Goal: Transaction & Acquisition: Book appointment/travel/reservation

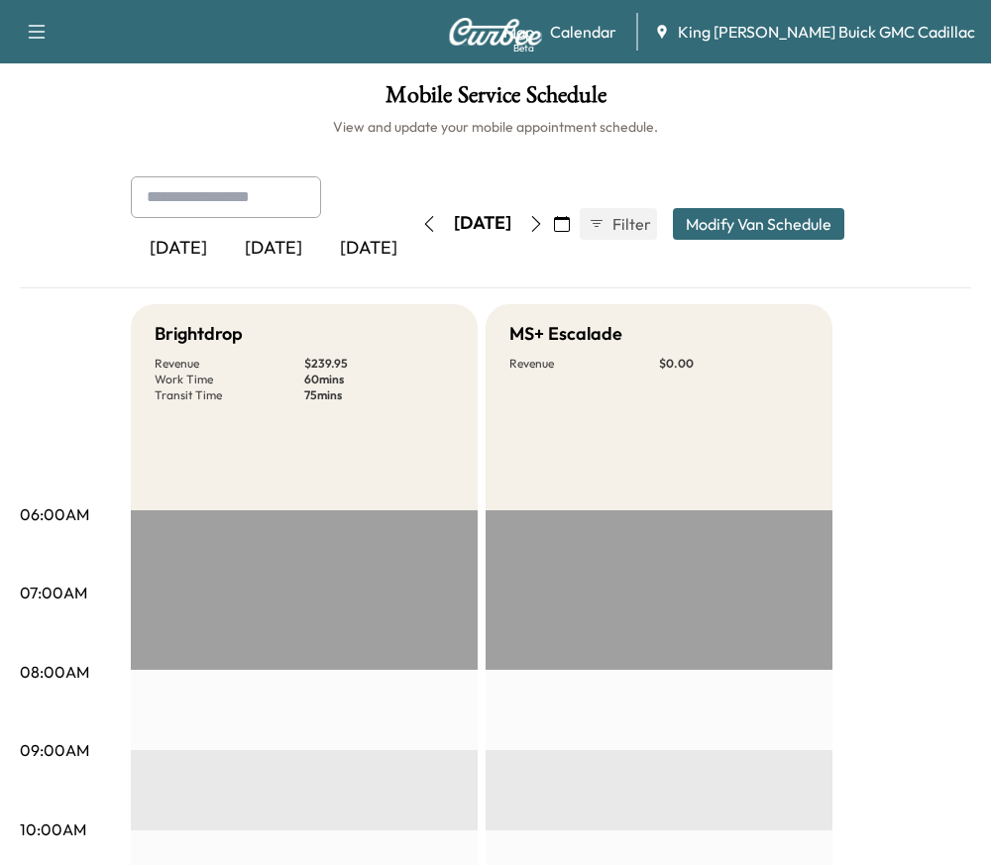
click at [544, 230] on icon "button" at bounding box center [536, 224] width 16 height 16
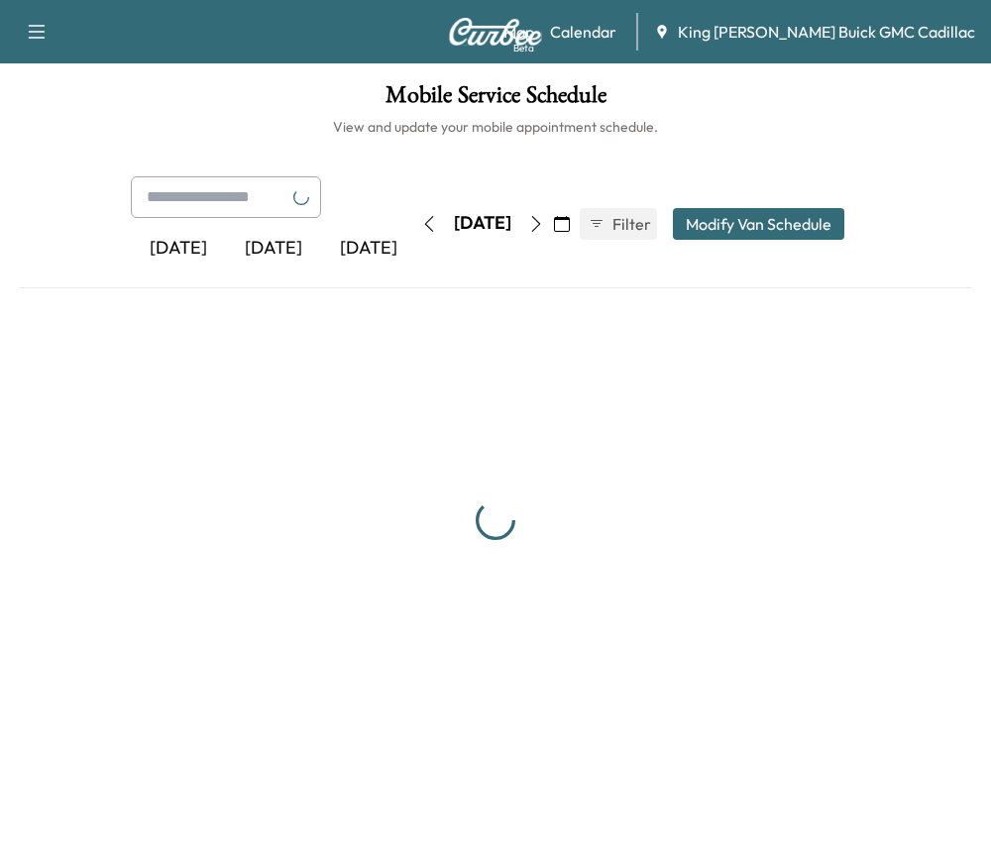
click at [579, 230] on button "button" at bounding box center [562, 224] width 34 height 32
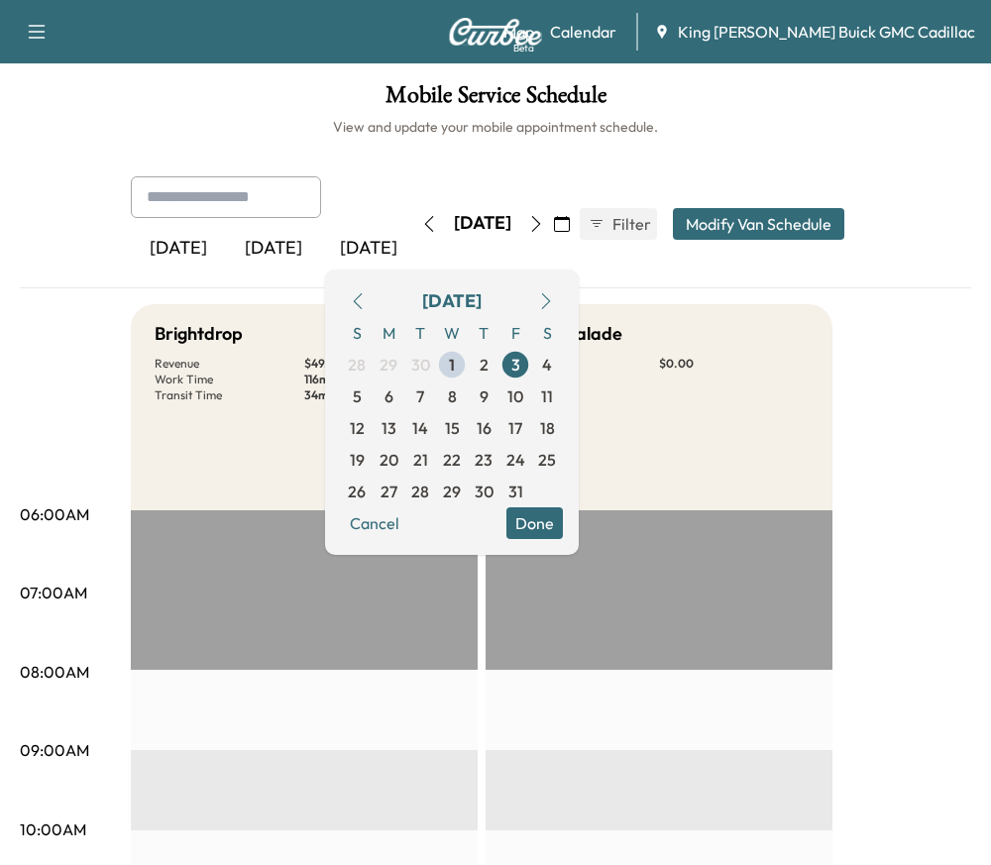
click at [579, 230] on button "button" at bounding box center [562, 224] width 34 height 32
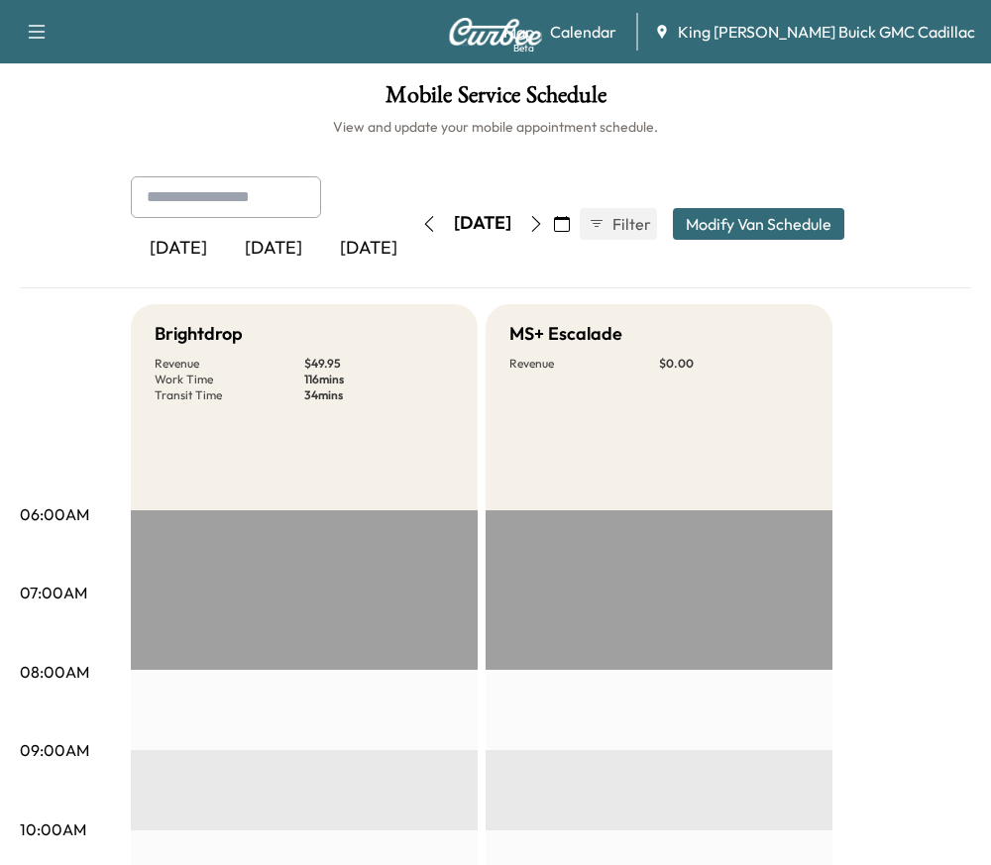
click at [553, 234] on button "button" at bounding box center [536, 224] width 34 height 32
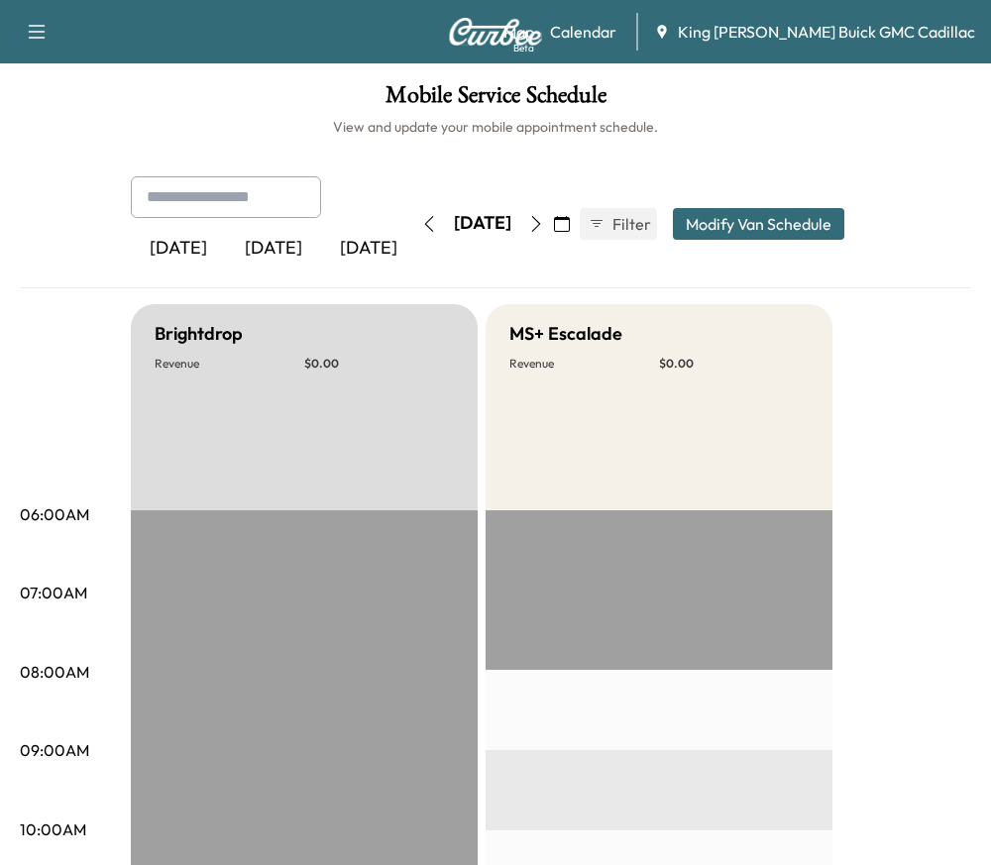
click at [553, 230] on button "button" at bounding box center [536, 224] width 34 height 32
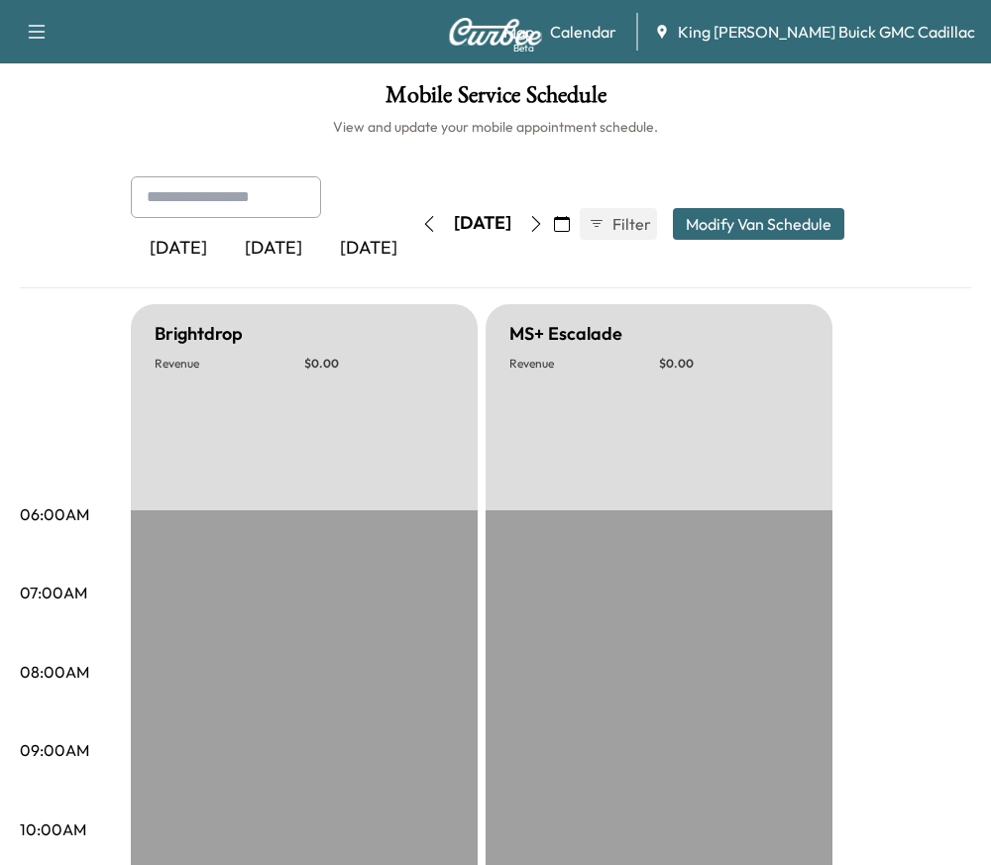
click at [544, 230] on icon "button" at bounding box center [536, 224] width 16 height 16
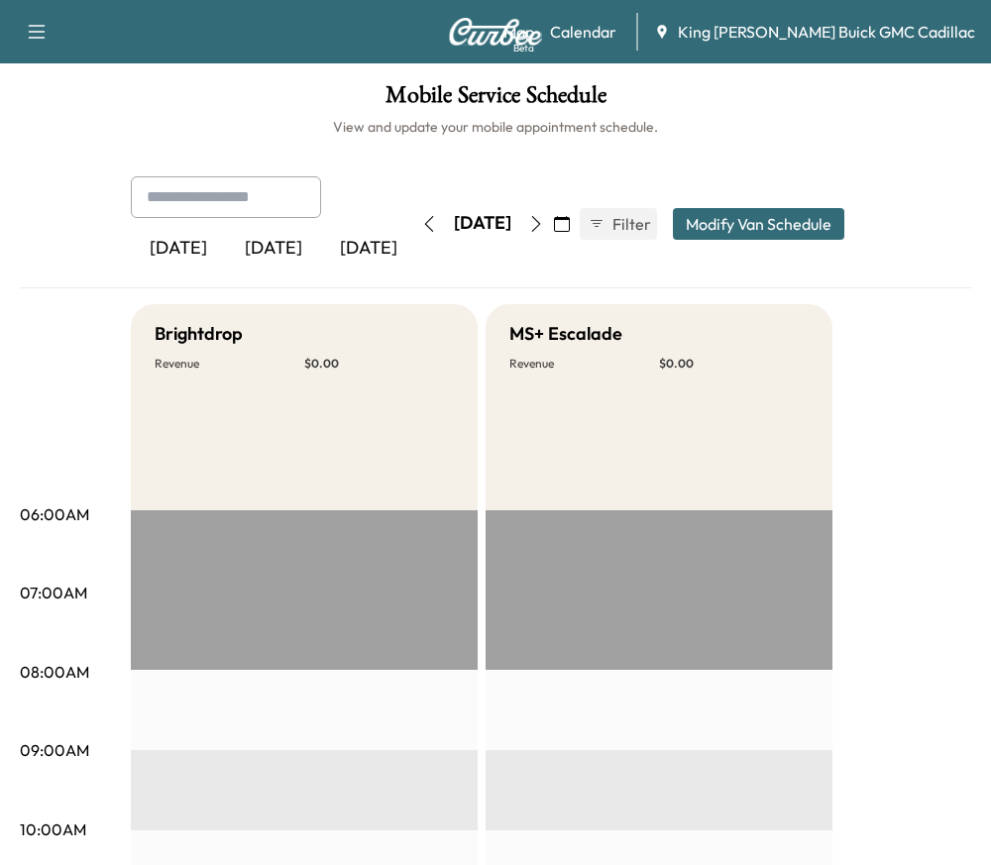
click at [544, 230] on icon "button" at bounding box center [536, 224] width 16 height 16
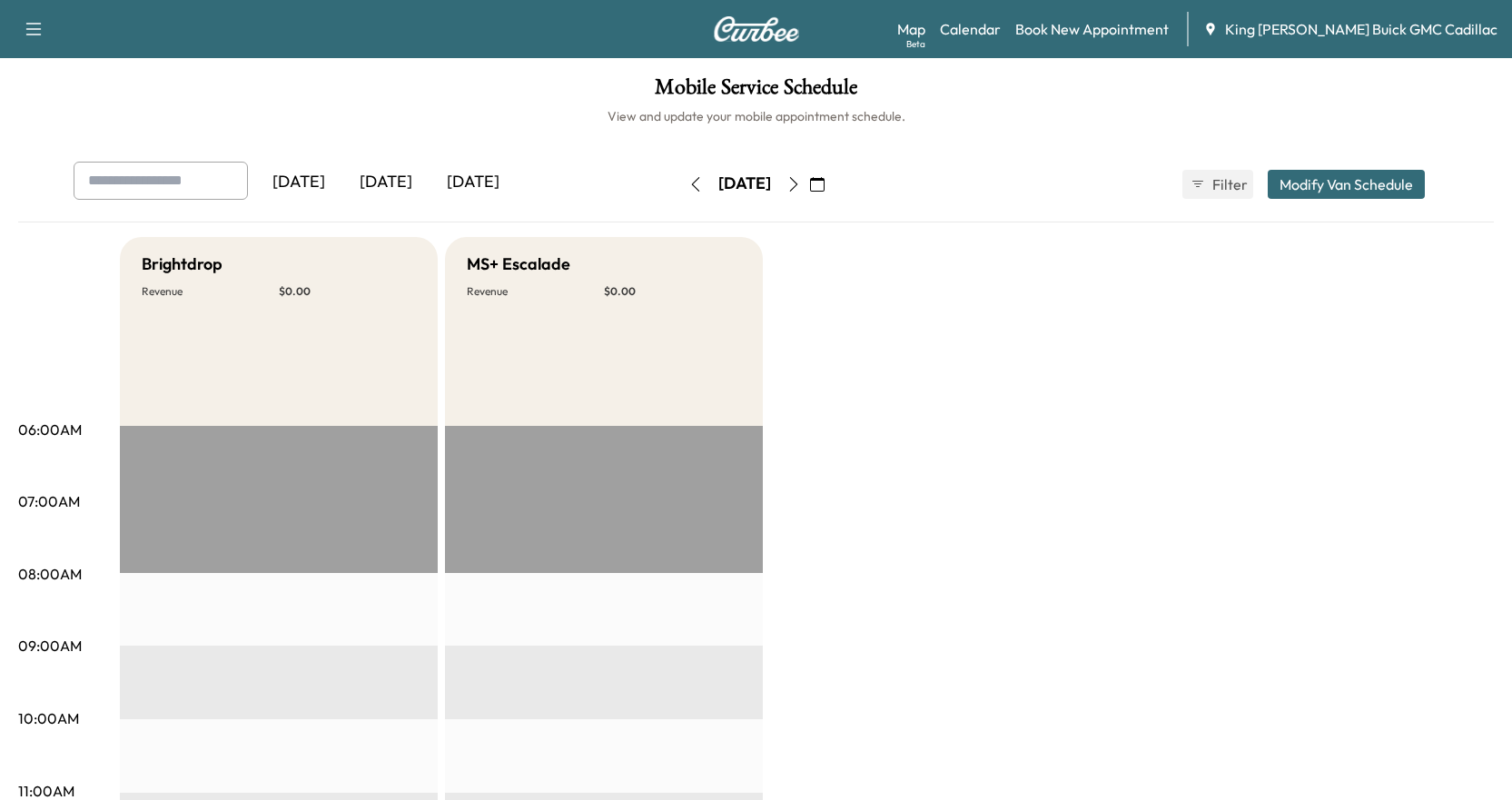
click at [907, 45] on div "Map Beta Calendar Book New Appointment King [PERSON_NAME] Buick GMC Cadillac" at bounding box center [1197, 29] width 600 height 35
click at [907, 37] on link "Book New Appointment" at bounding box center [1092, 29] width 154 height 22
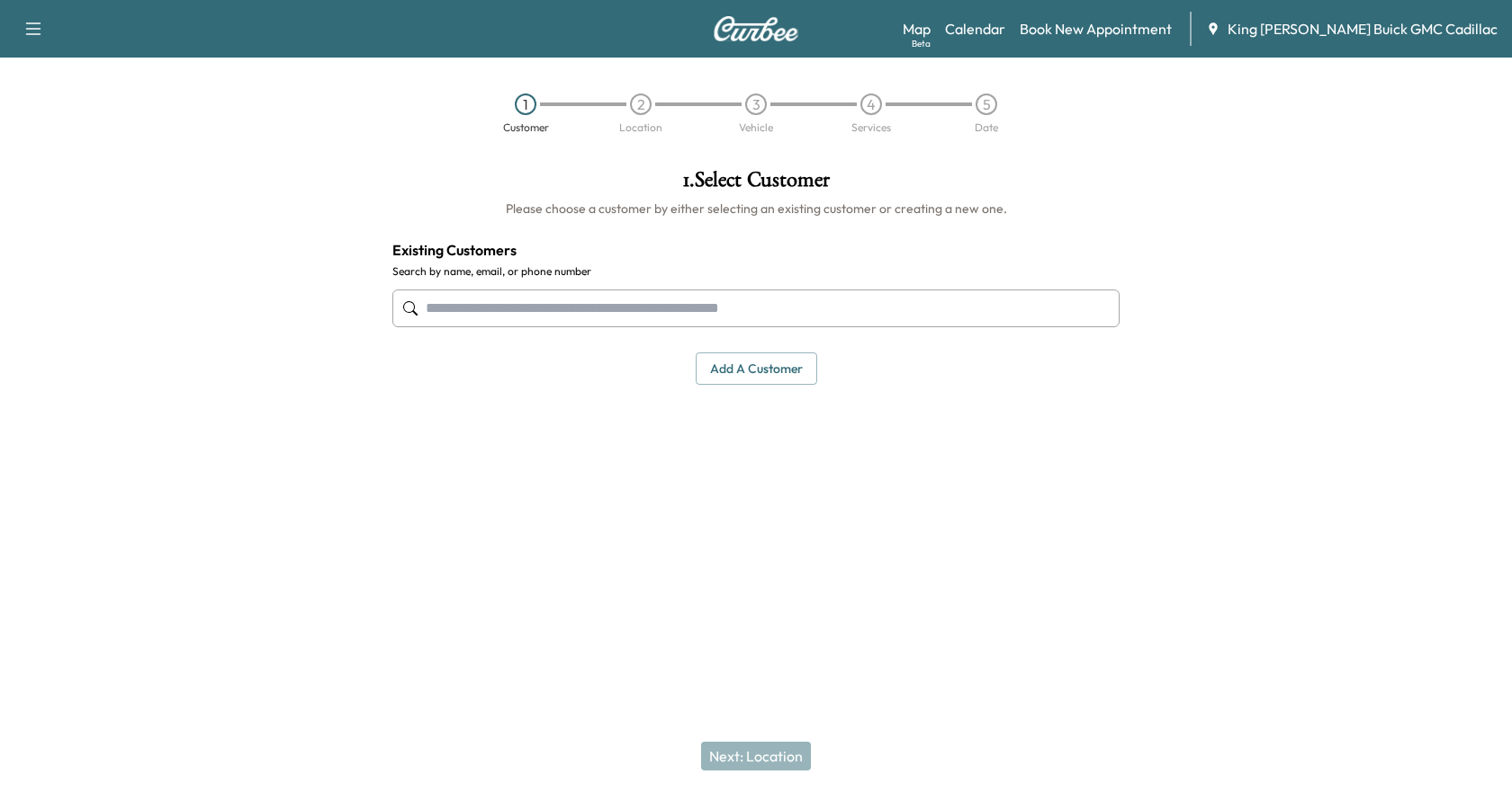
click at [770, 317] on input "text" at bounding box center [755, 308] width 727 height 38
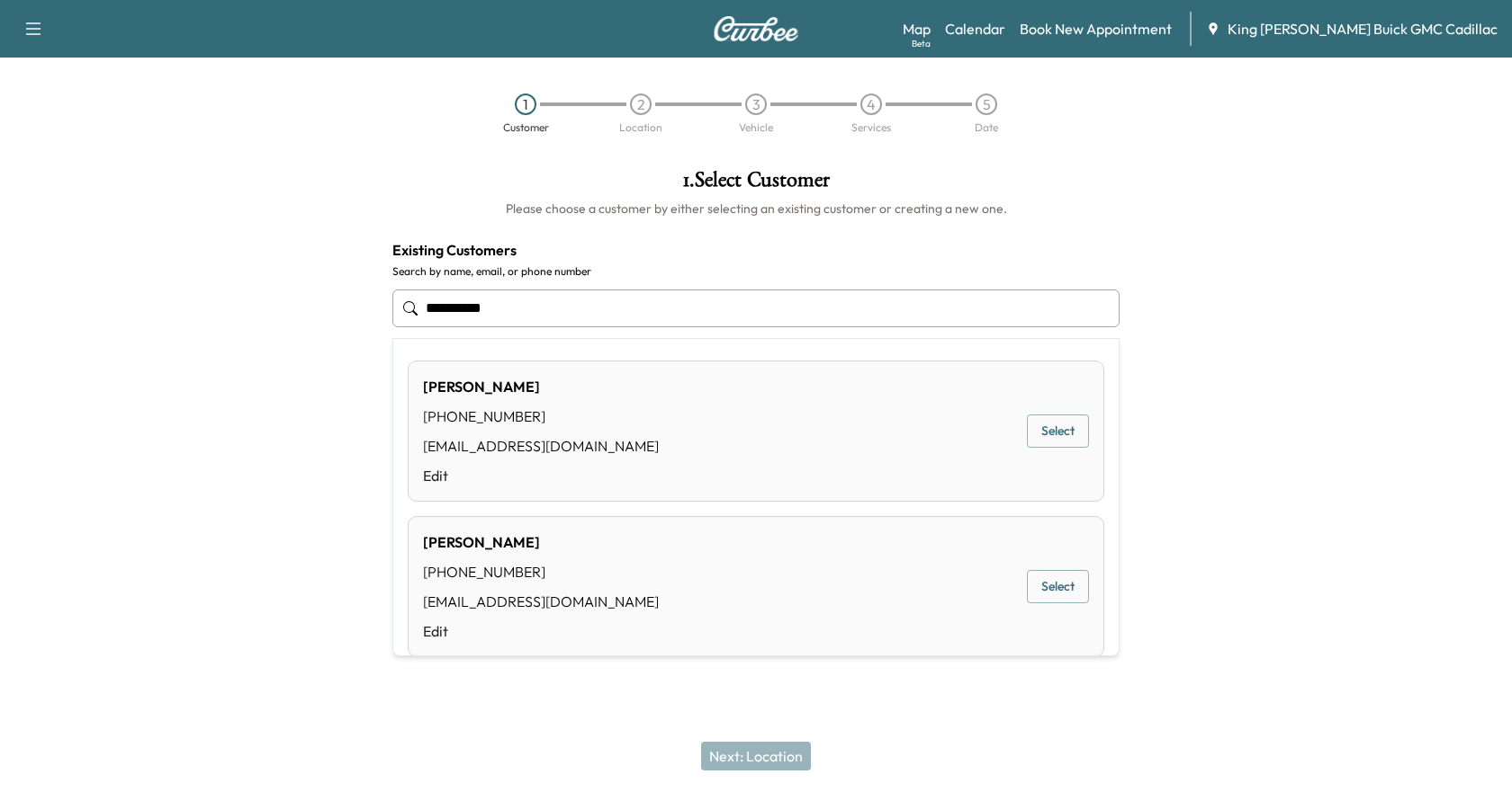
type input "**********"
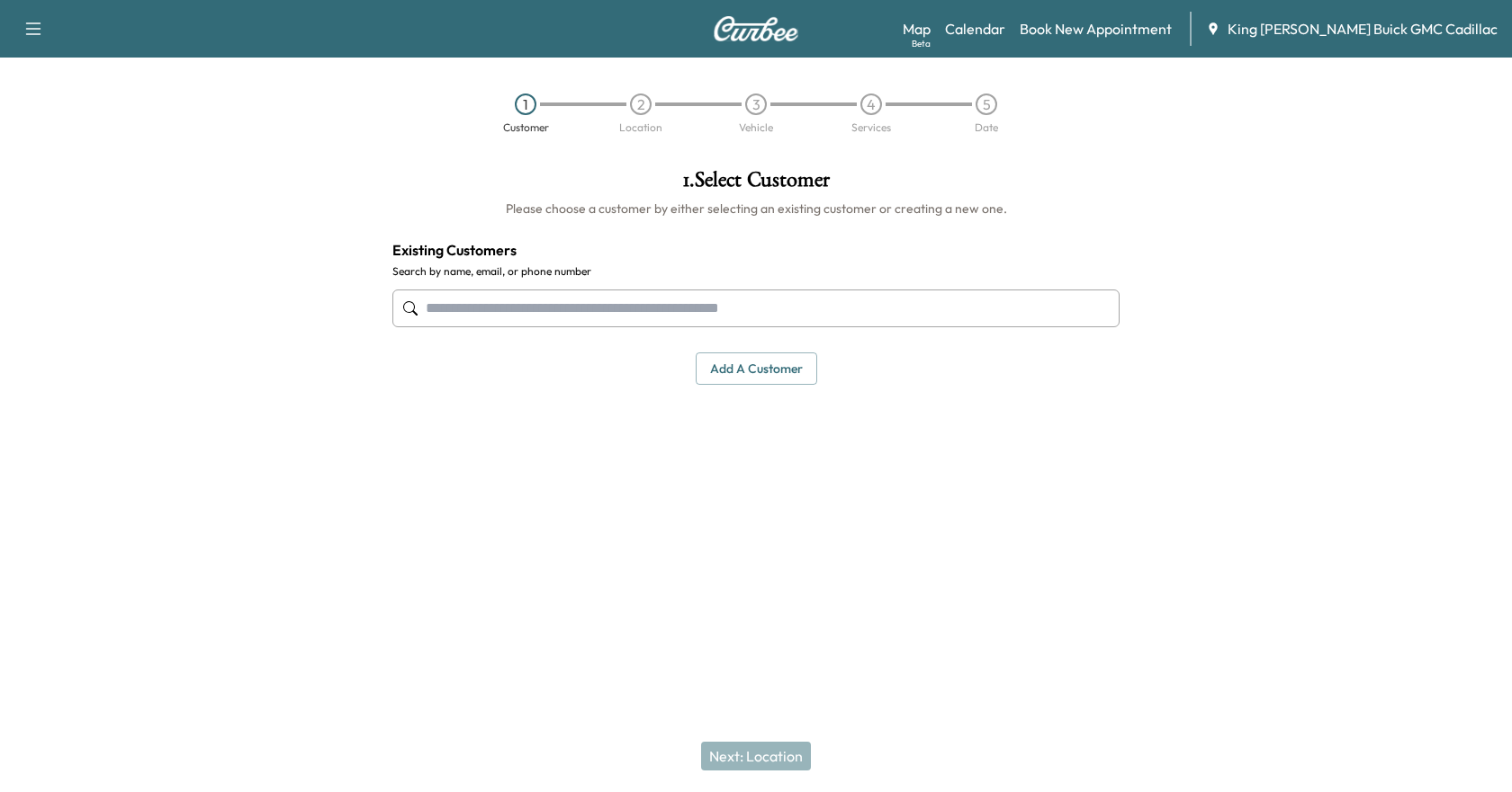
click at [741, 308] on input "text" at bounding box center [755, 308] width 727 height 38
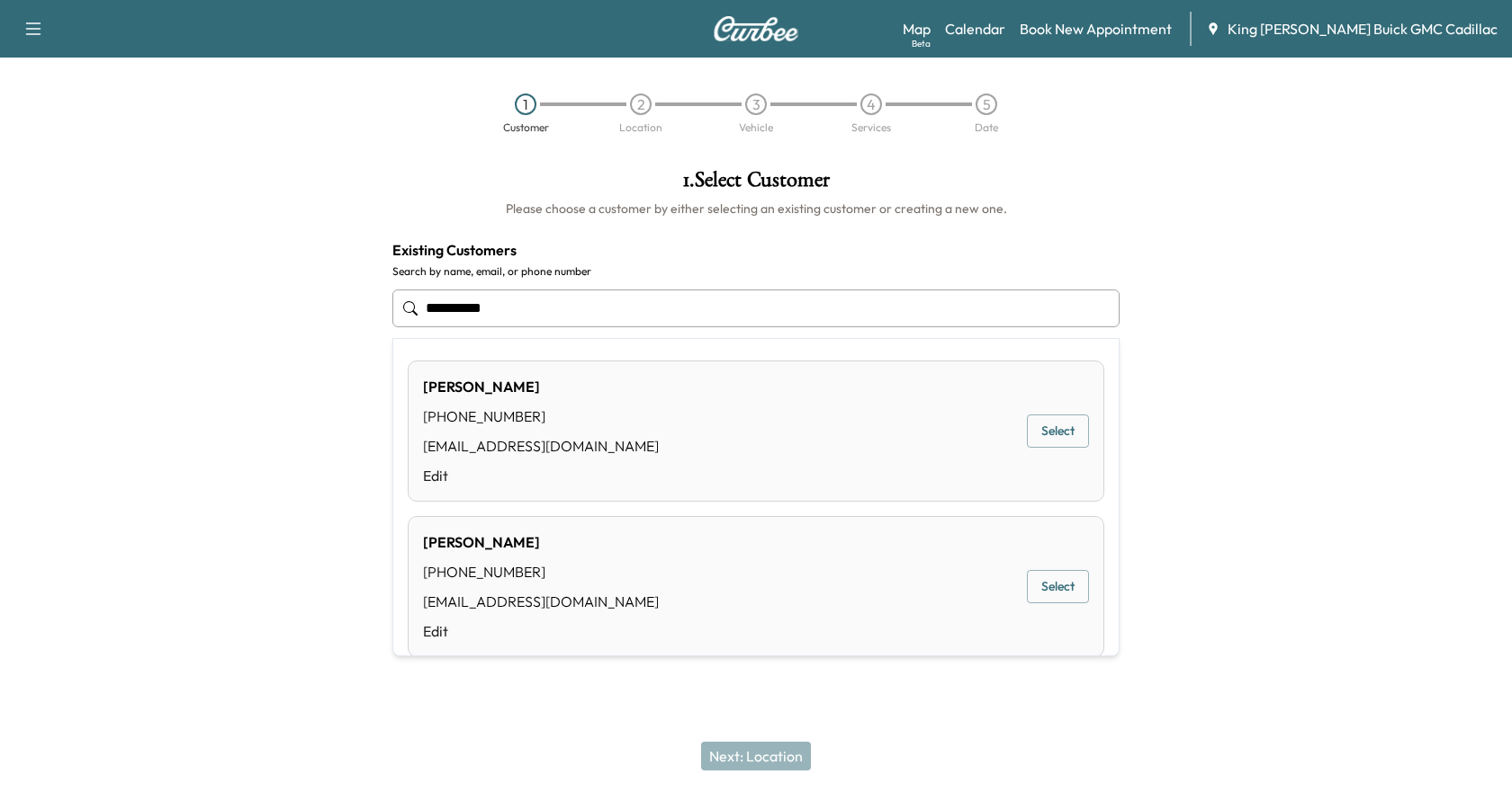
click at [898, 591] on button "Select" at bounding box center [1057, 587] width 62 height 34
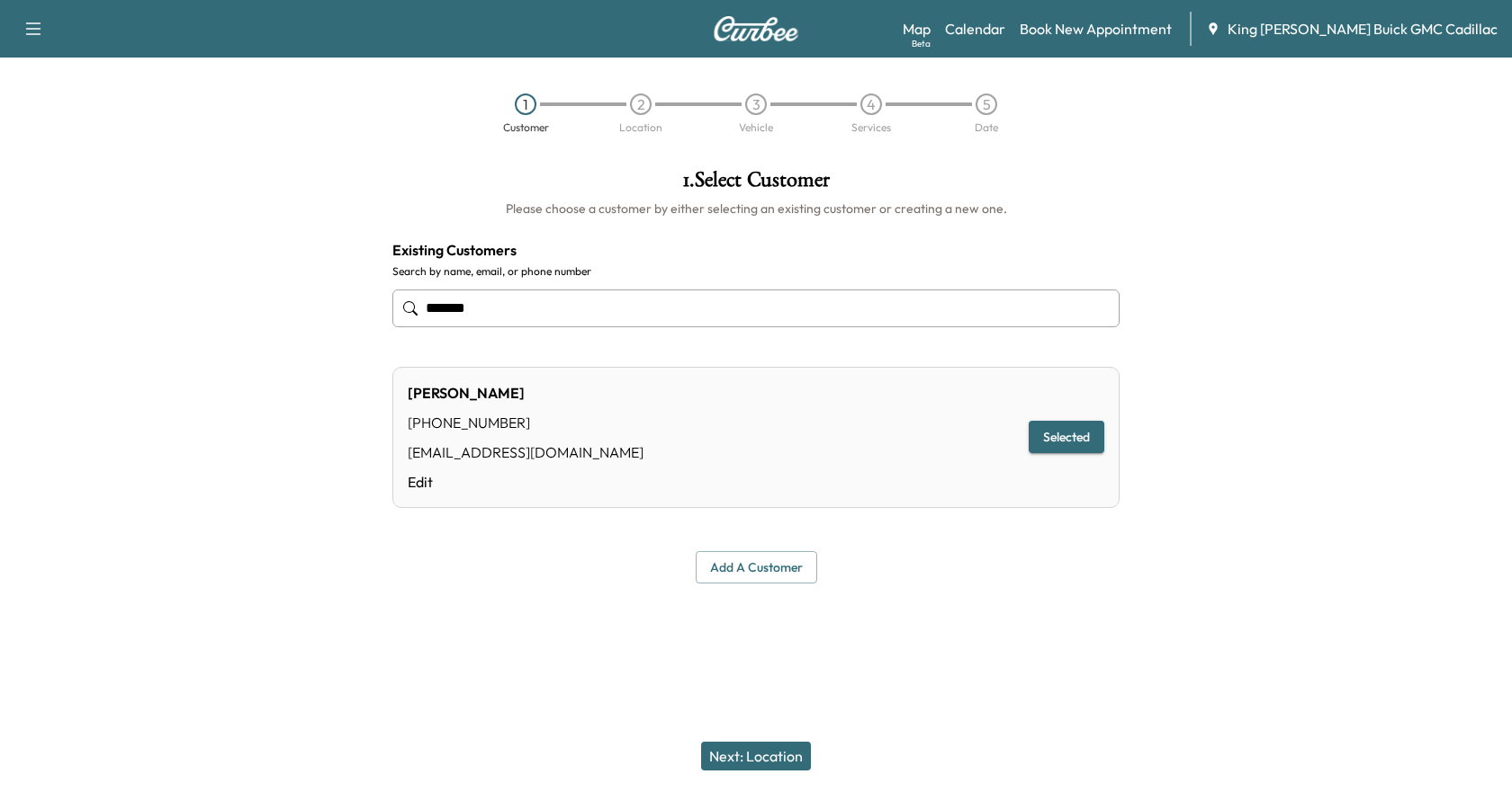
type input "******"
click at [898, 436] on button "Selected" at bounding box center [1065, 437] width 75 height 34
click at [763, 755] on button "Next: Location" at bounding box center [755, 757] width 110 height 29
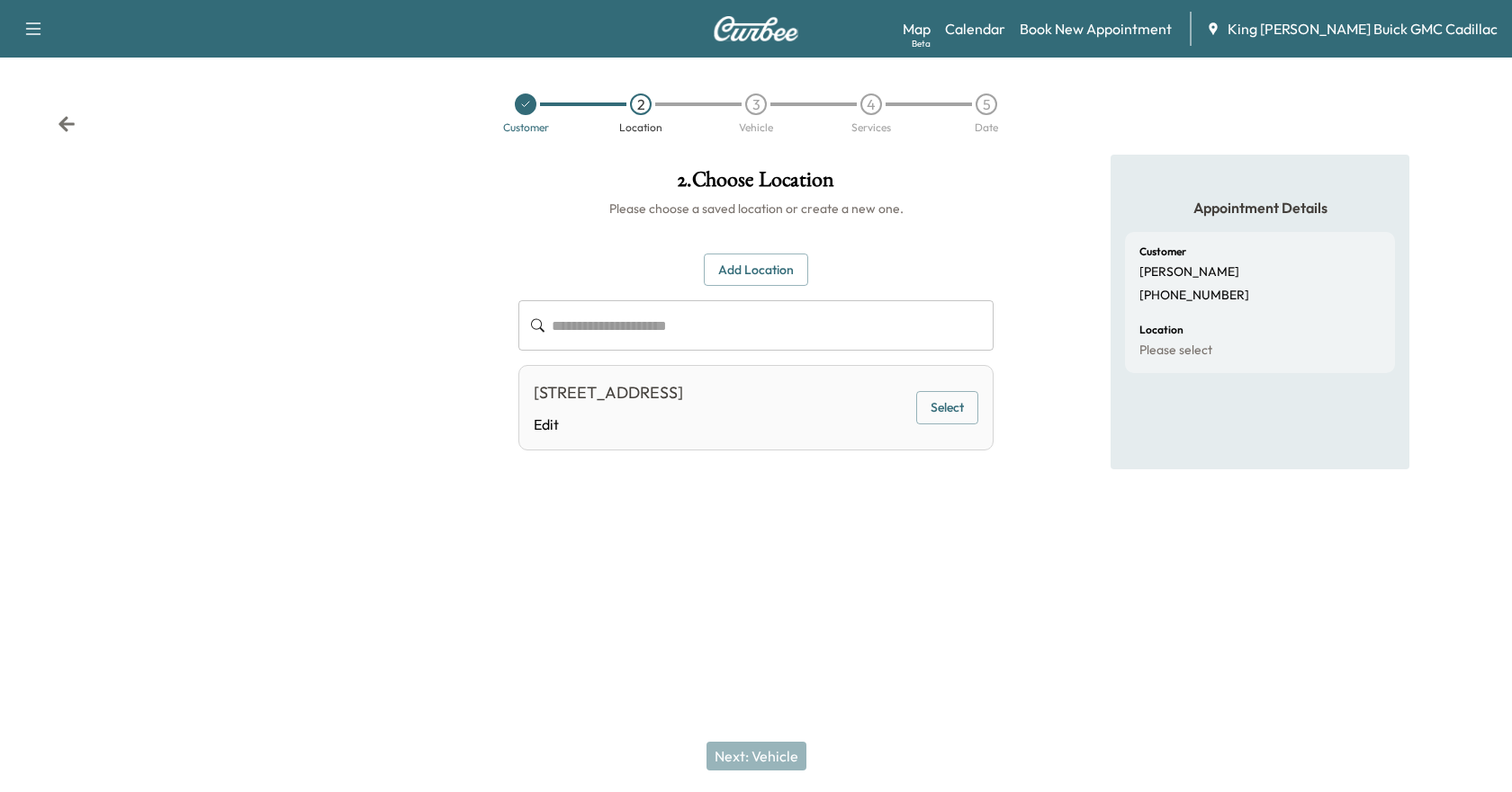
click at [898, 416] on button "Select" at bounding box center [947, 407] width 62 height 34
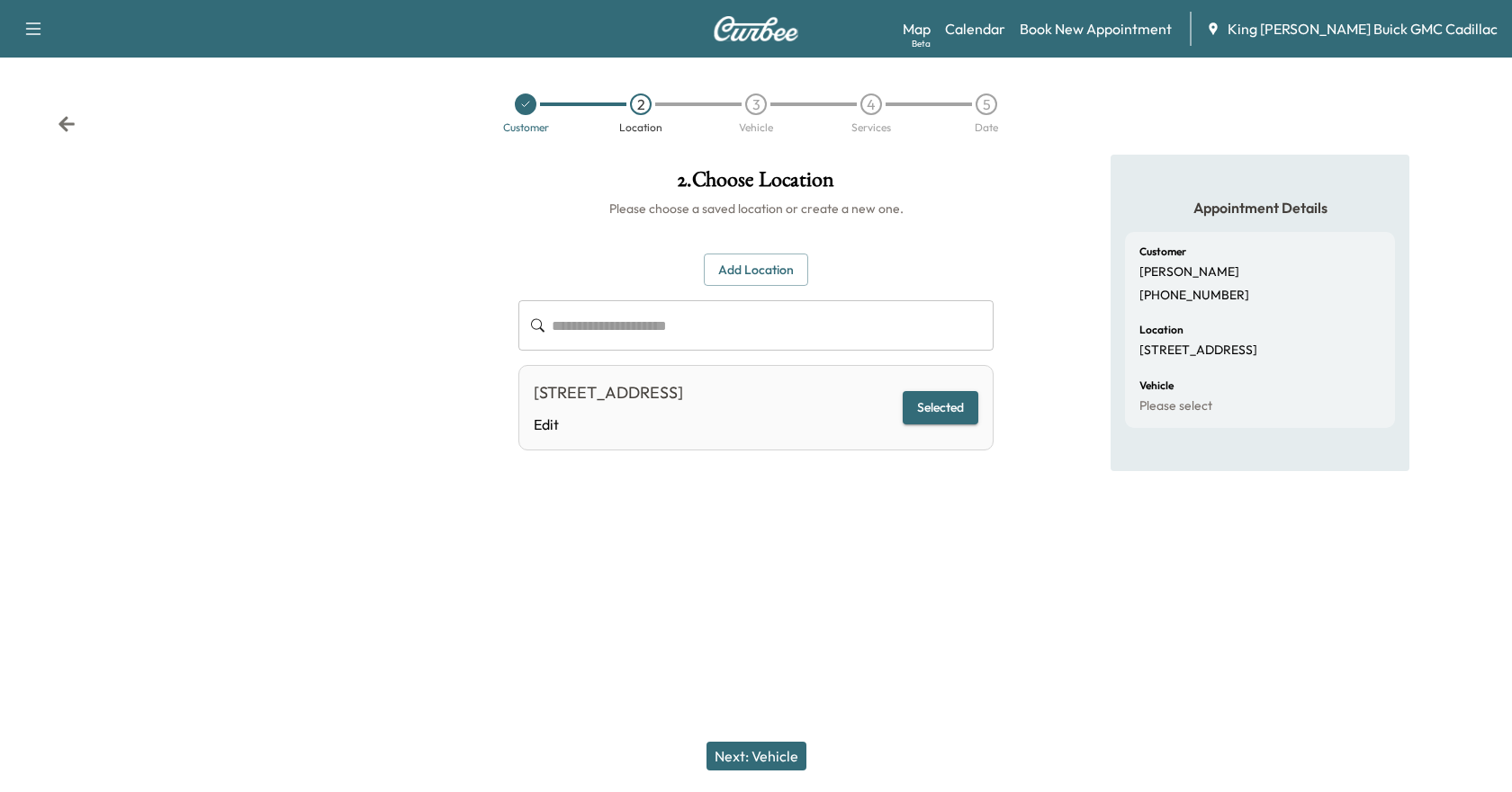
click at [760, 753] on button "Next: Vehicle" at bounding box center [756, 757] width 100 height 29
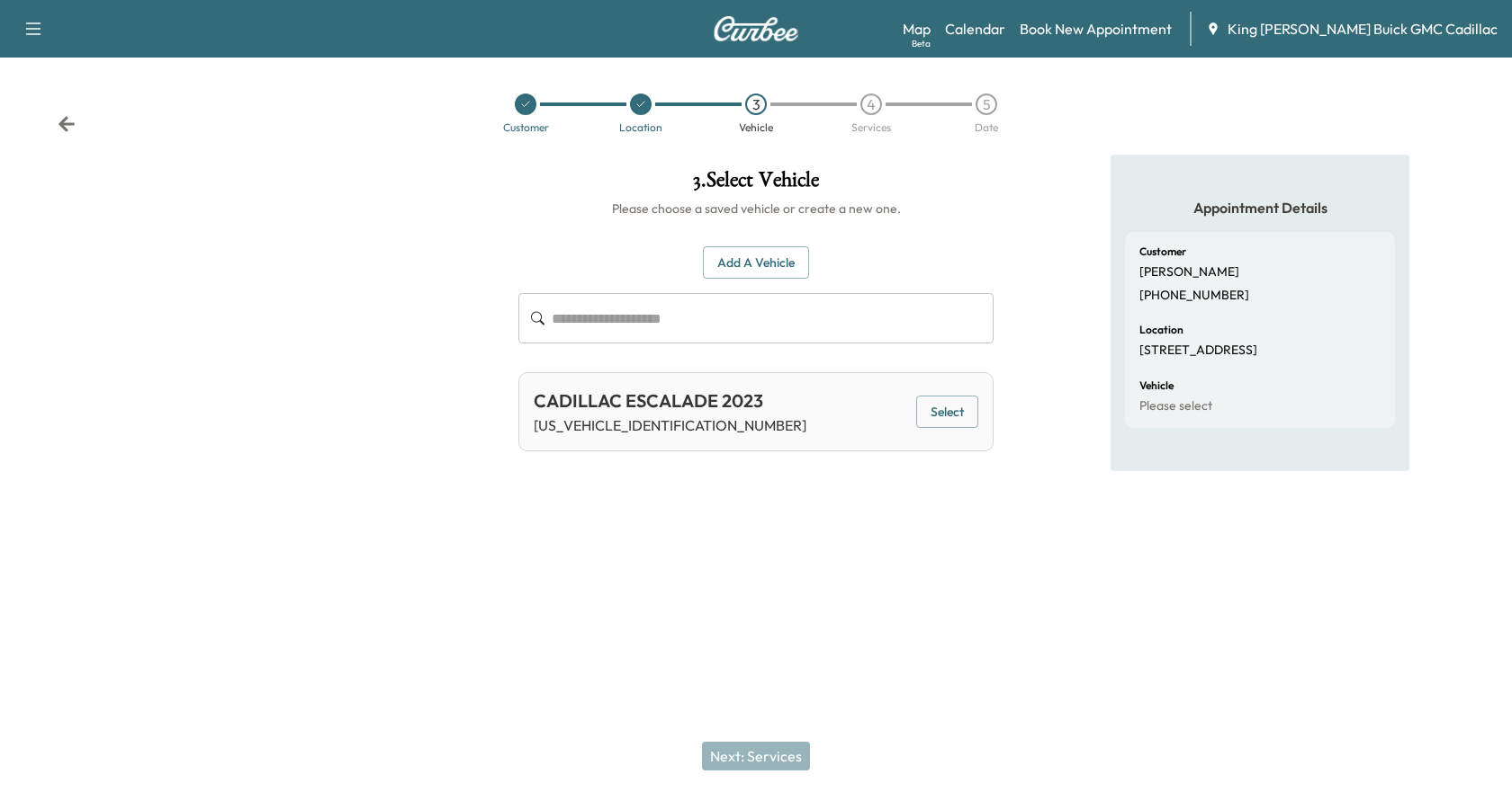
click at [898, 416] on button "Select" at bounding box center [947, 412] width 62 height 34
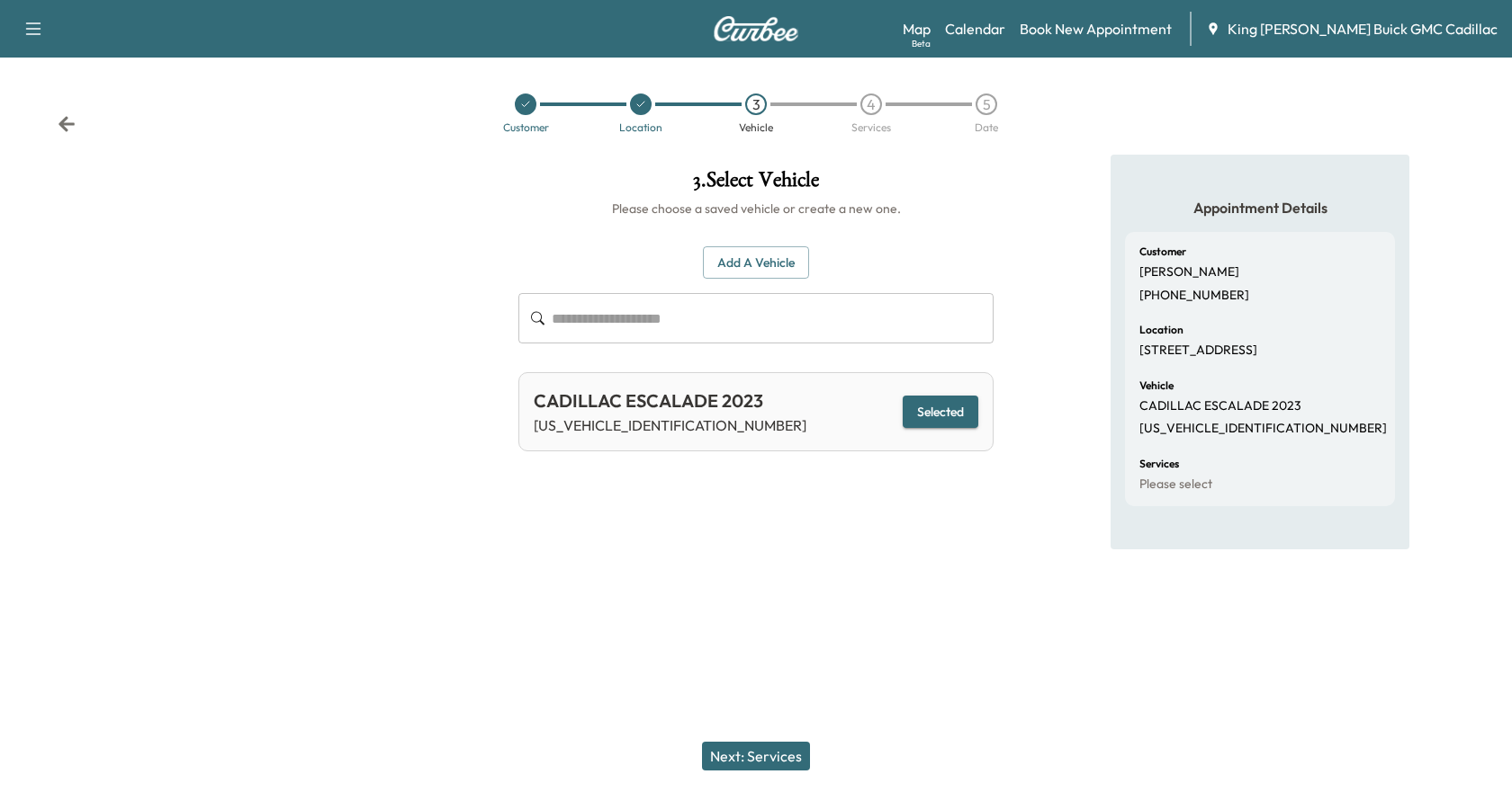
click at [736, 755] on button "Next: Services" at bounding box center [755, 757] width 108 height 29
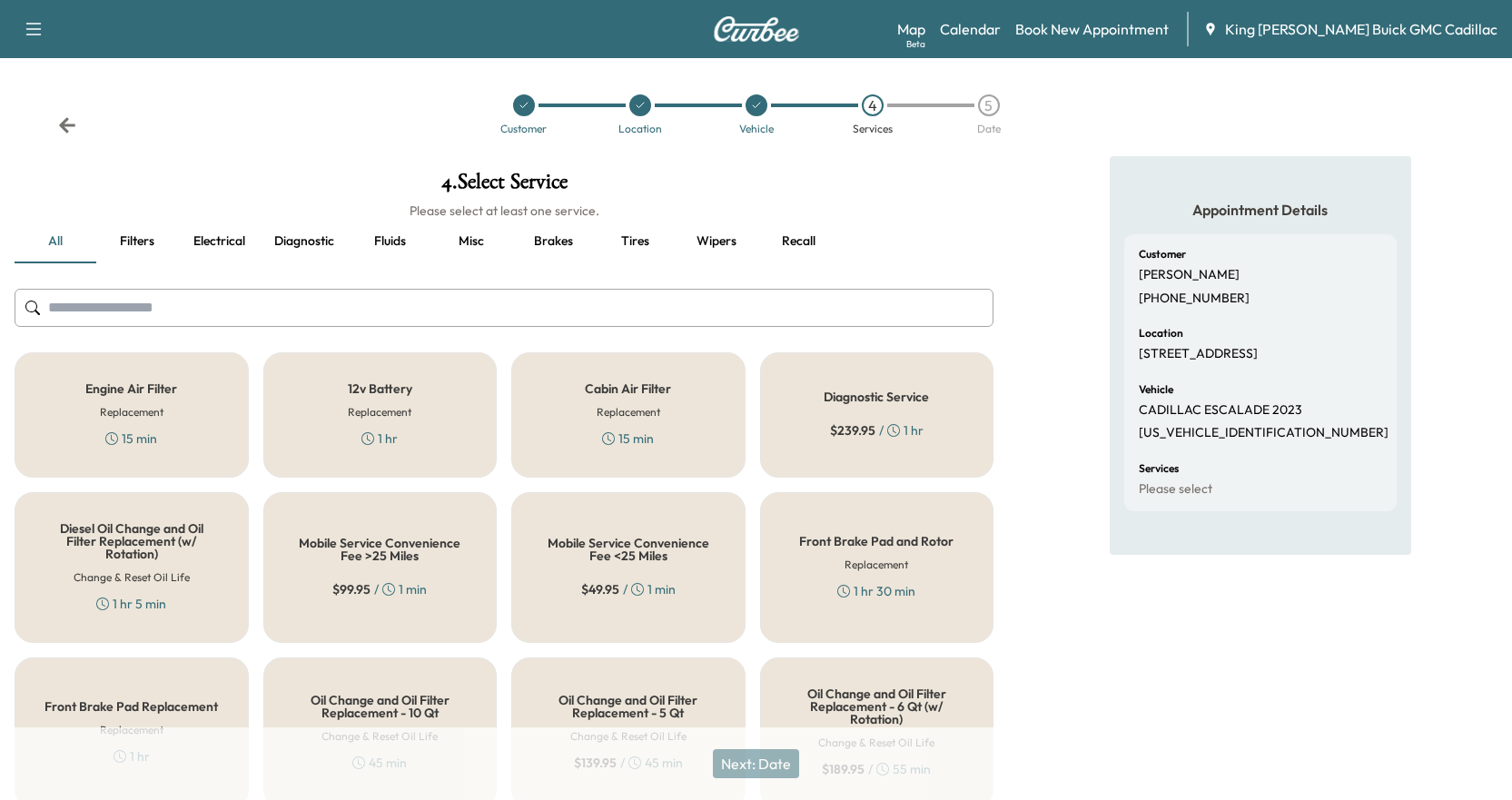
click at [330, 236] on button "Diagnostic" at bounding box center [304, 242] width 89 height 44
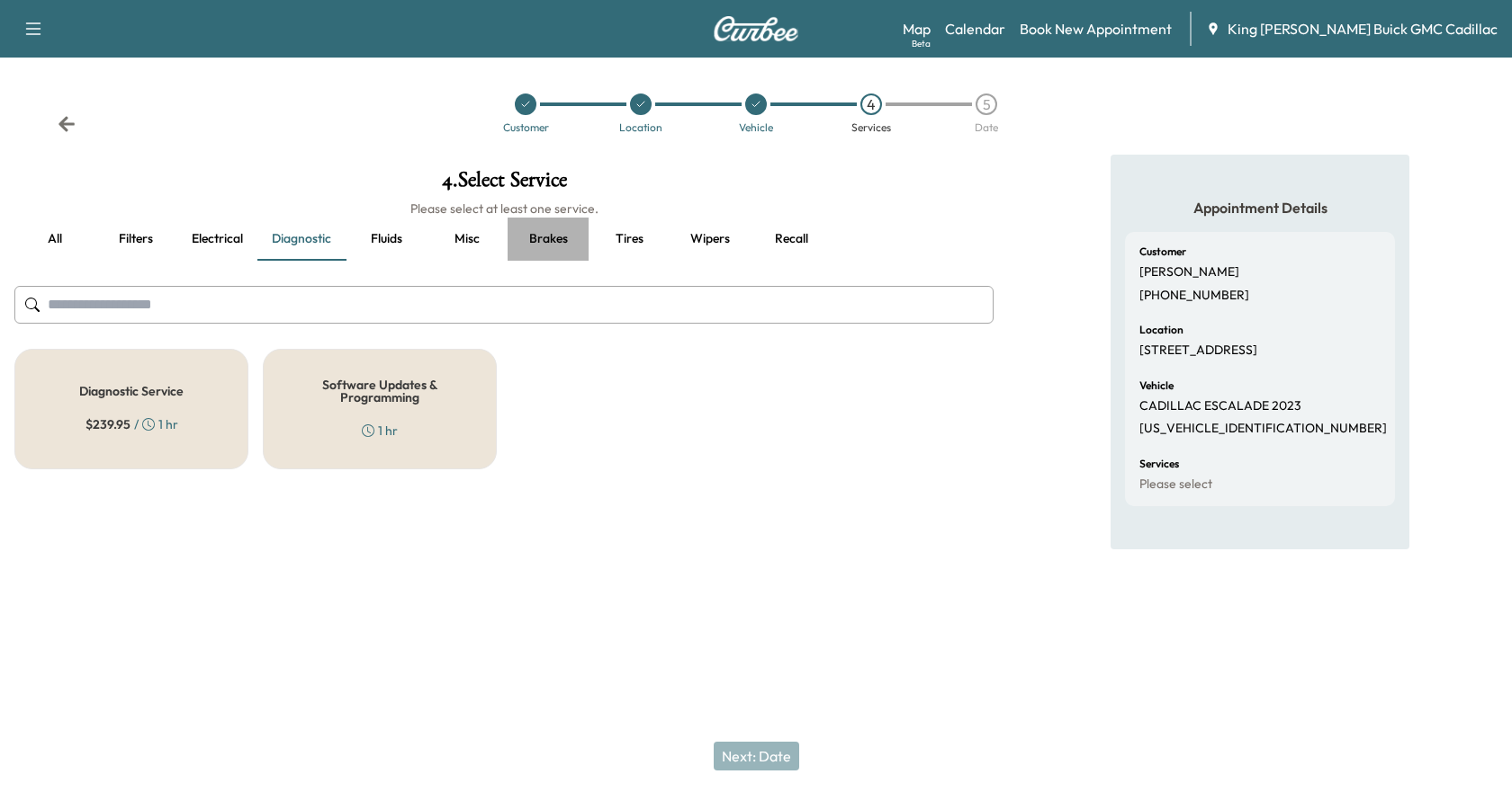
click at [557, 247] on button "Brakes" at bounding box center [547, 240] width 81 height 44
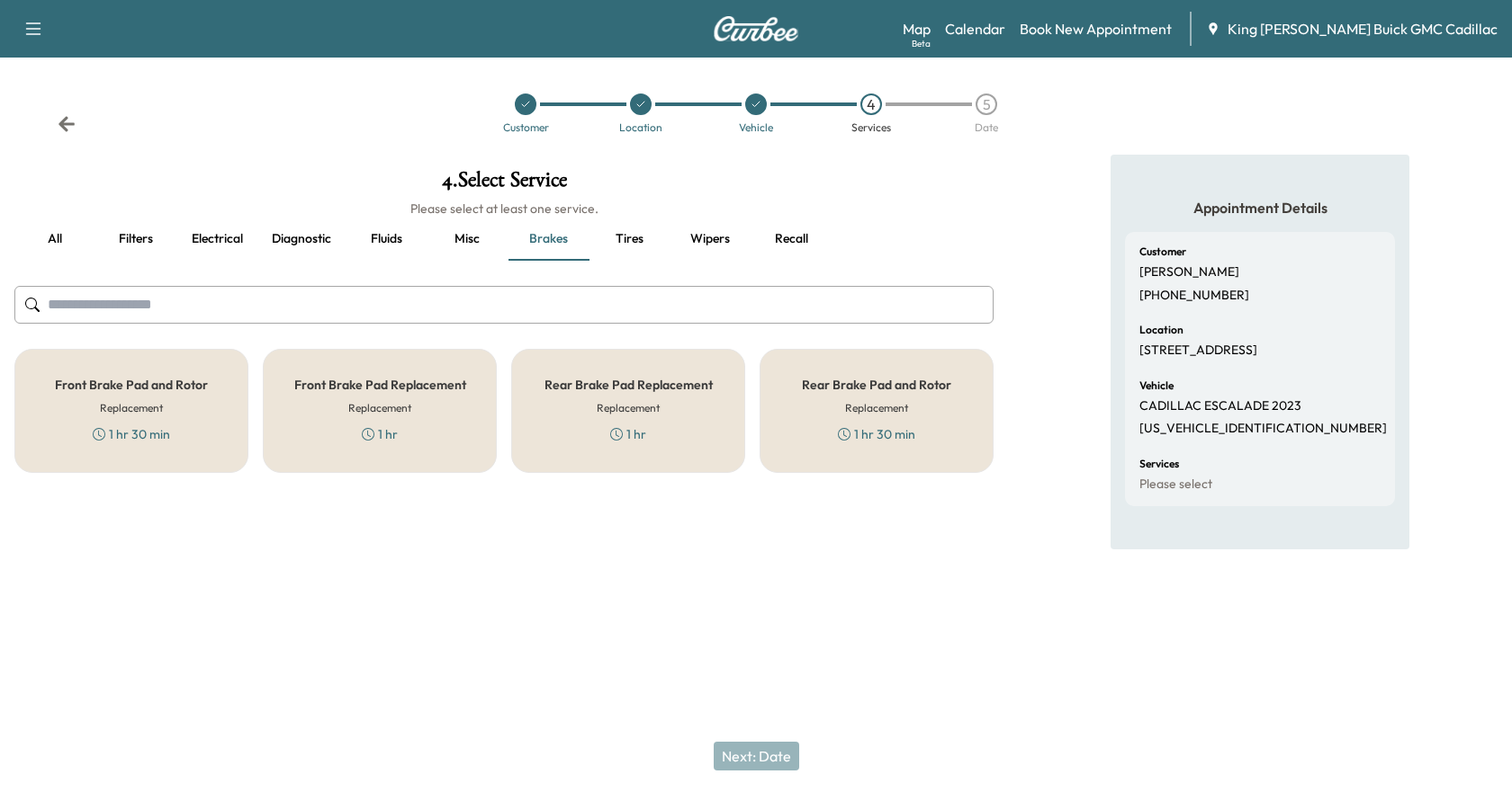
click at [407, 363] on div "Front Brake Pad Replacement Replacement 1 hr" at bounding box center [379, 411] width 234 height 124
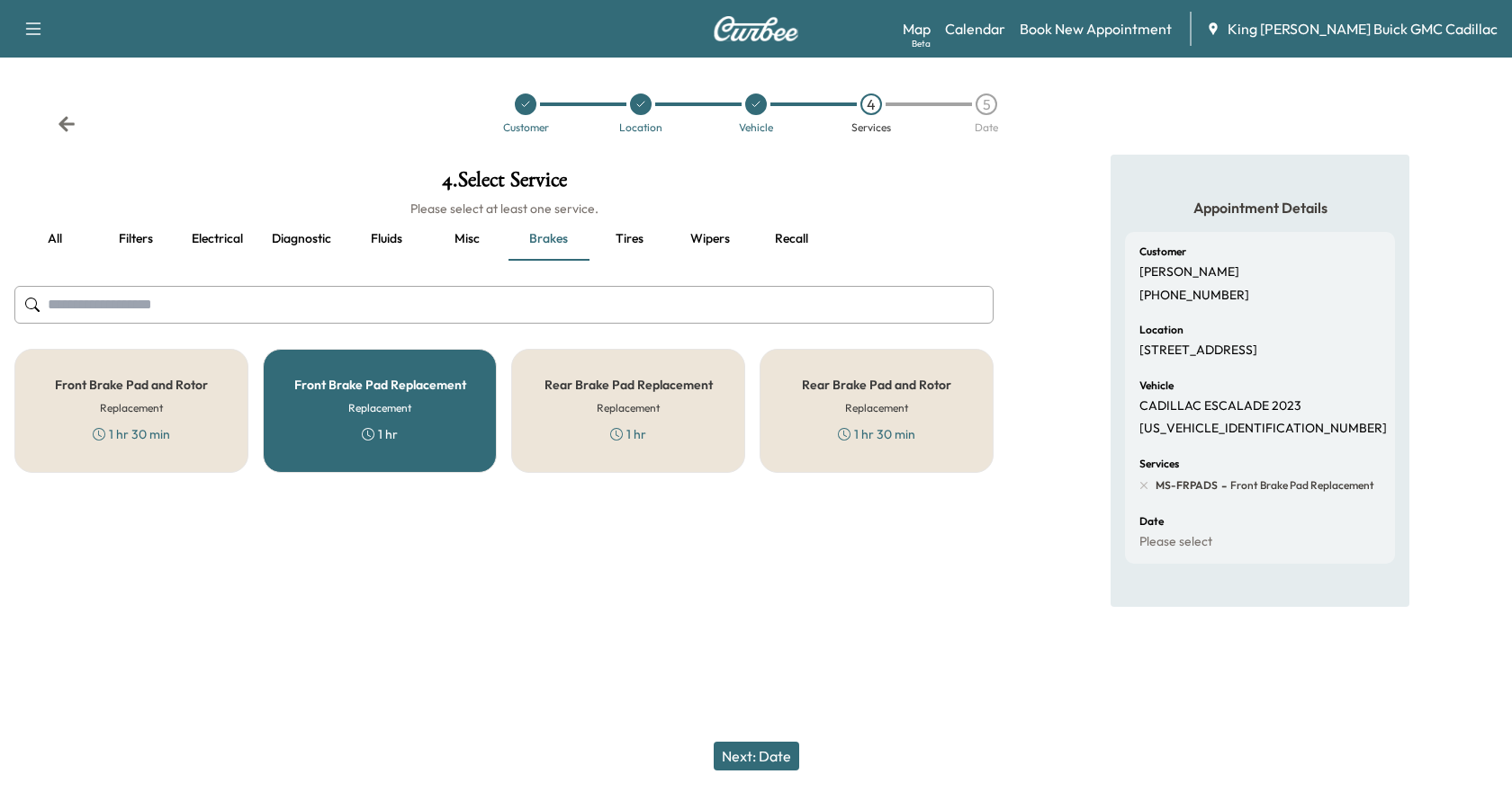
click at [702, 410] on div "Rear Brake Pad Replacement Replacement 1 hr" at bounding box center [628, 411] width 234 height 124
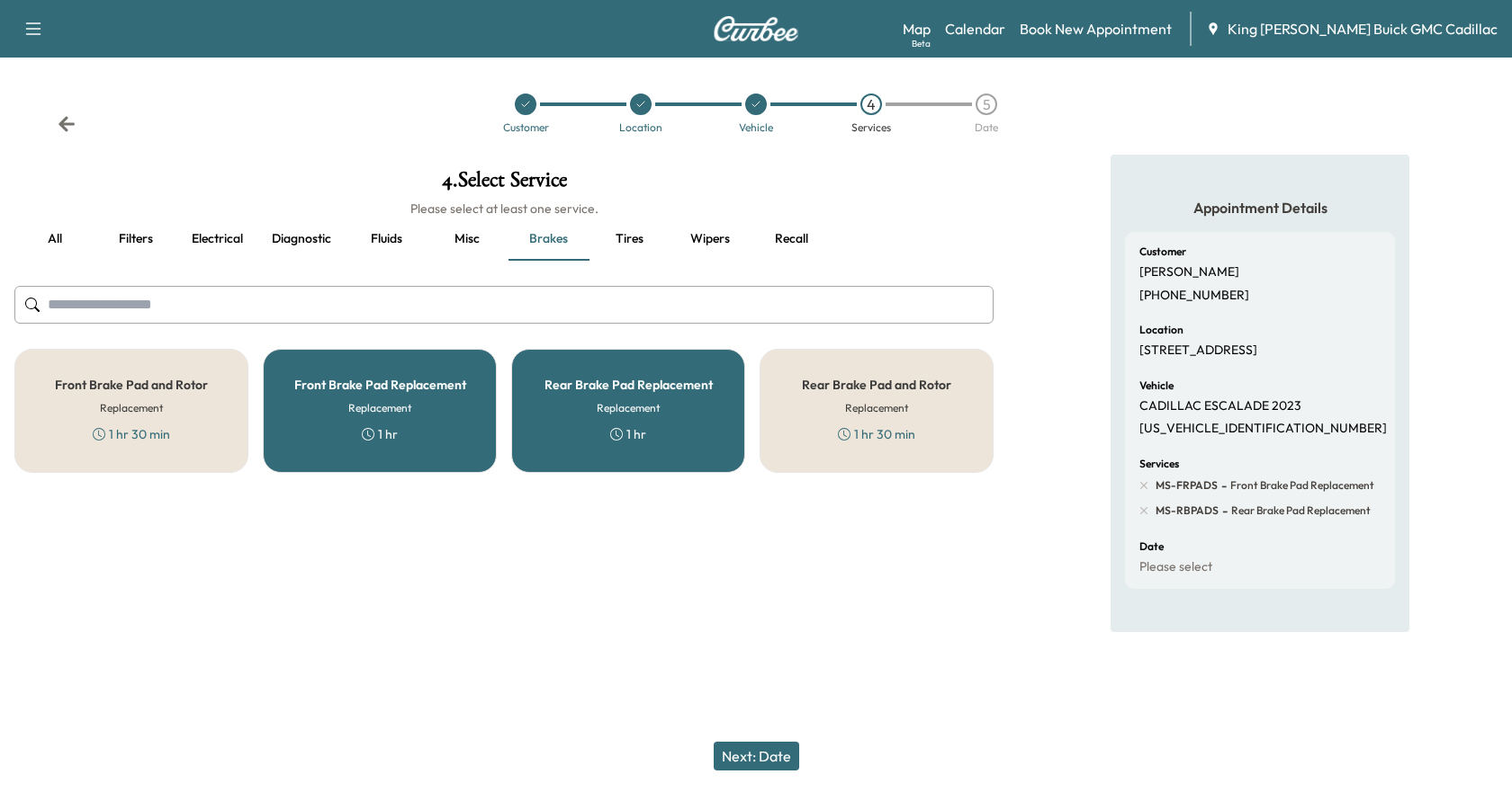
click at [763, 753] on button "Next: Date" at bounding box center [756, 757] width 85 height 29
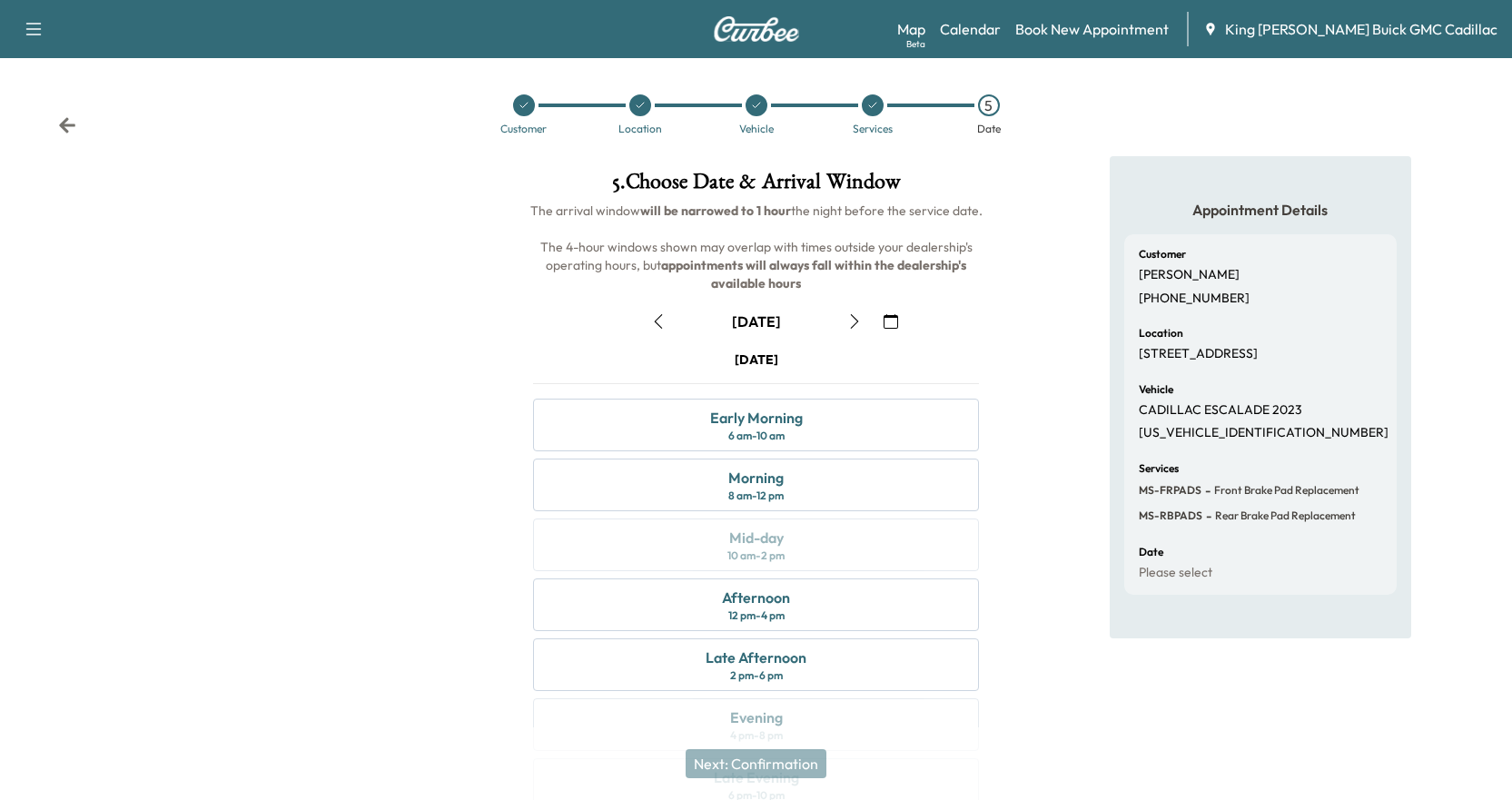
click at [852, 324] on icon "button" at bounding box center [854, 322] width 15 height 15
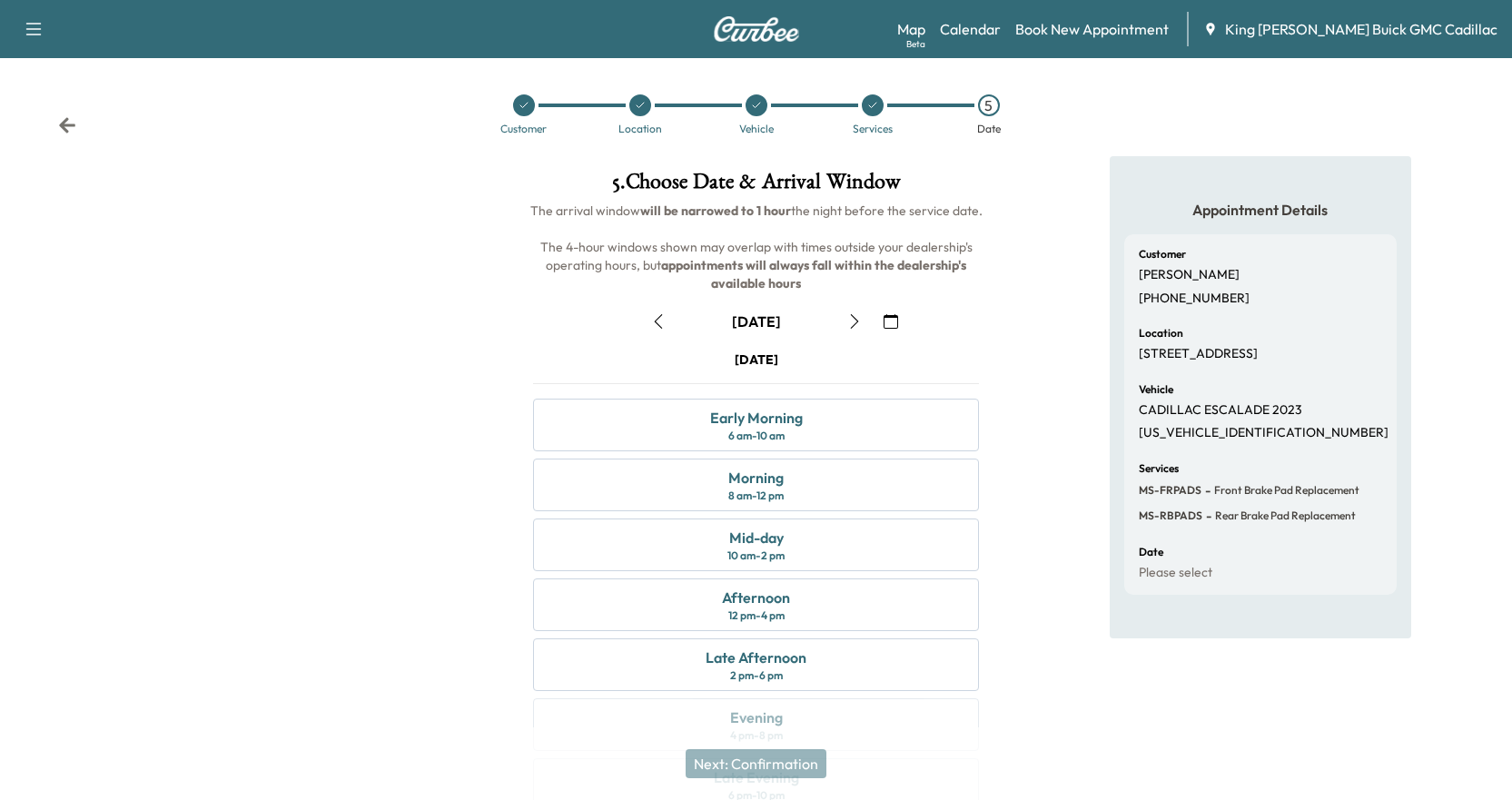
drag, startPoint x: 219, startPoint y: 445, endPoint x: 232, endPoint y: 444, distance: 13.0
click at [219, 445] on div at bounding box center [252, 495] width 504 height 677
click at [796, 505] on div "Morning 8 am - 12 pm" at bounding box center [756, 486] width 446 height 53
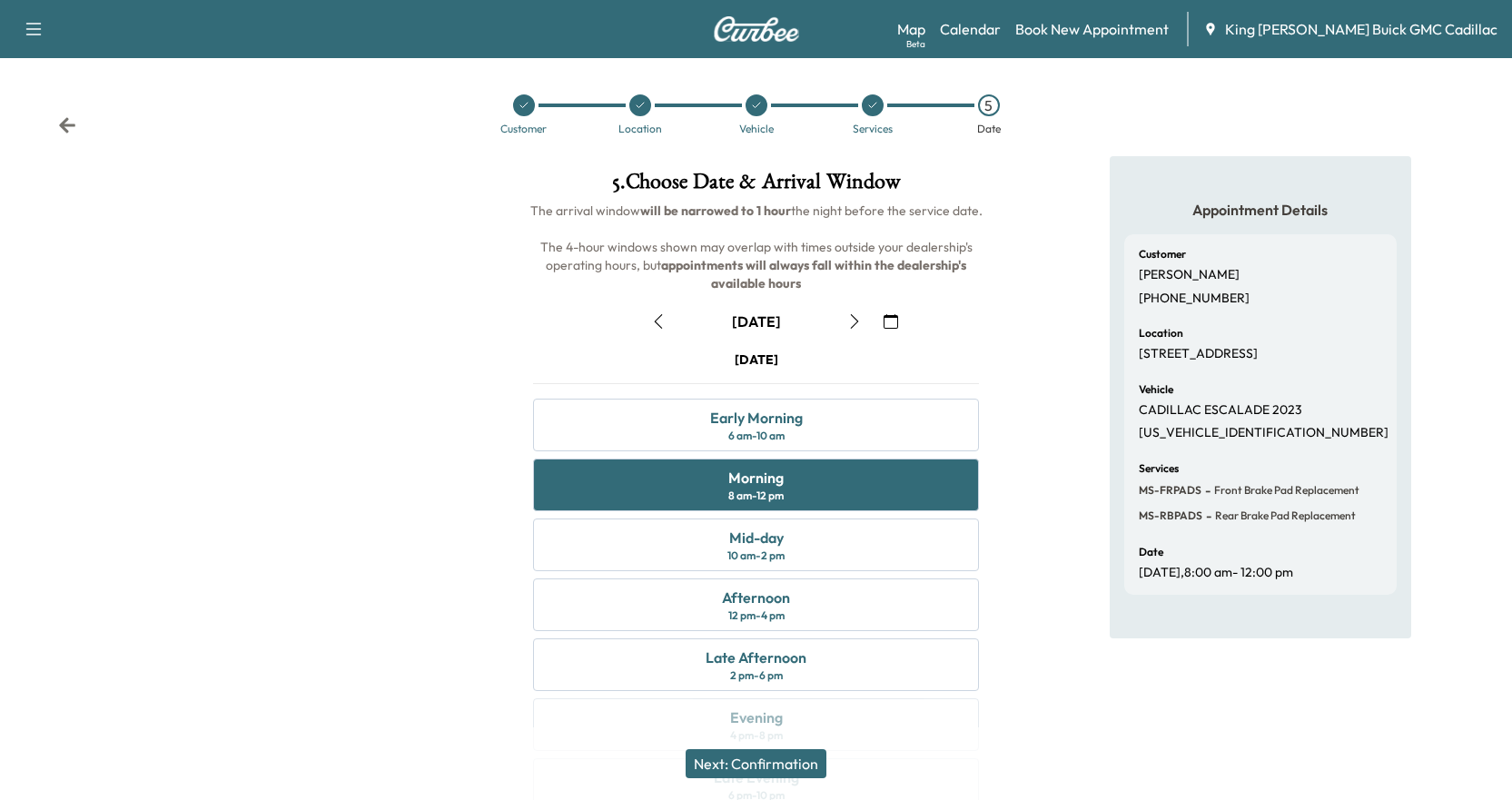
click at [760, 756] on button "Next: Confirmation" at bounding box center [756, 764] width 141 height 29
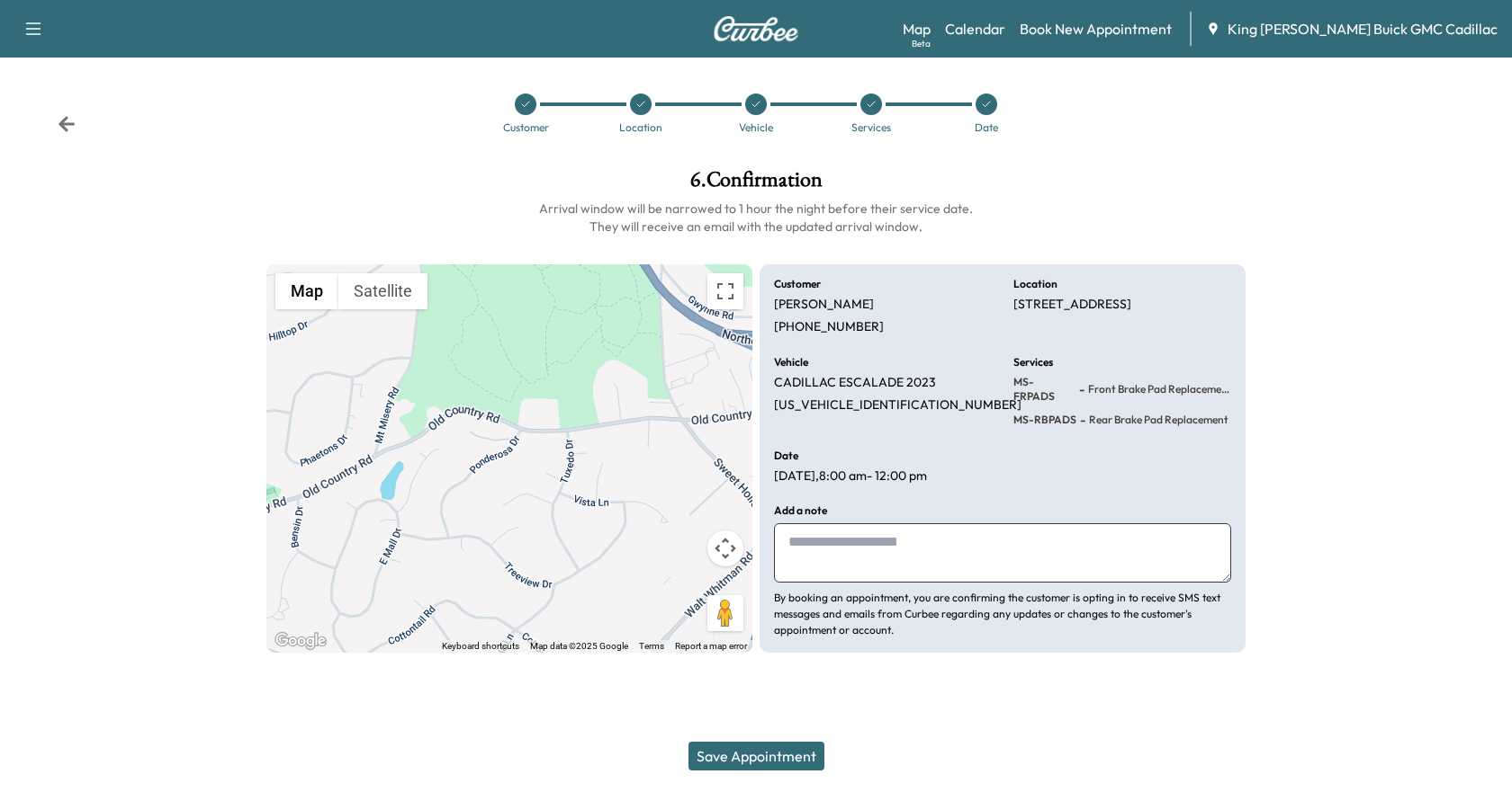
click at [770, 756] on button "Save Appointment" at bounding box center [756, 757] width 136 height 29
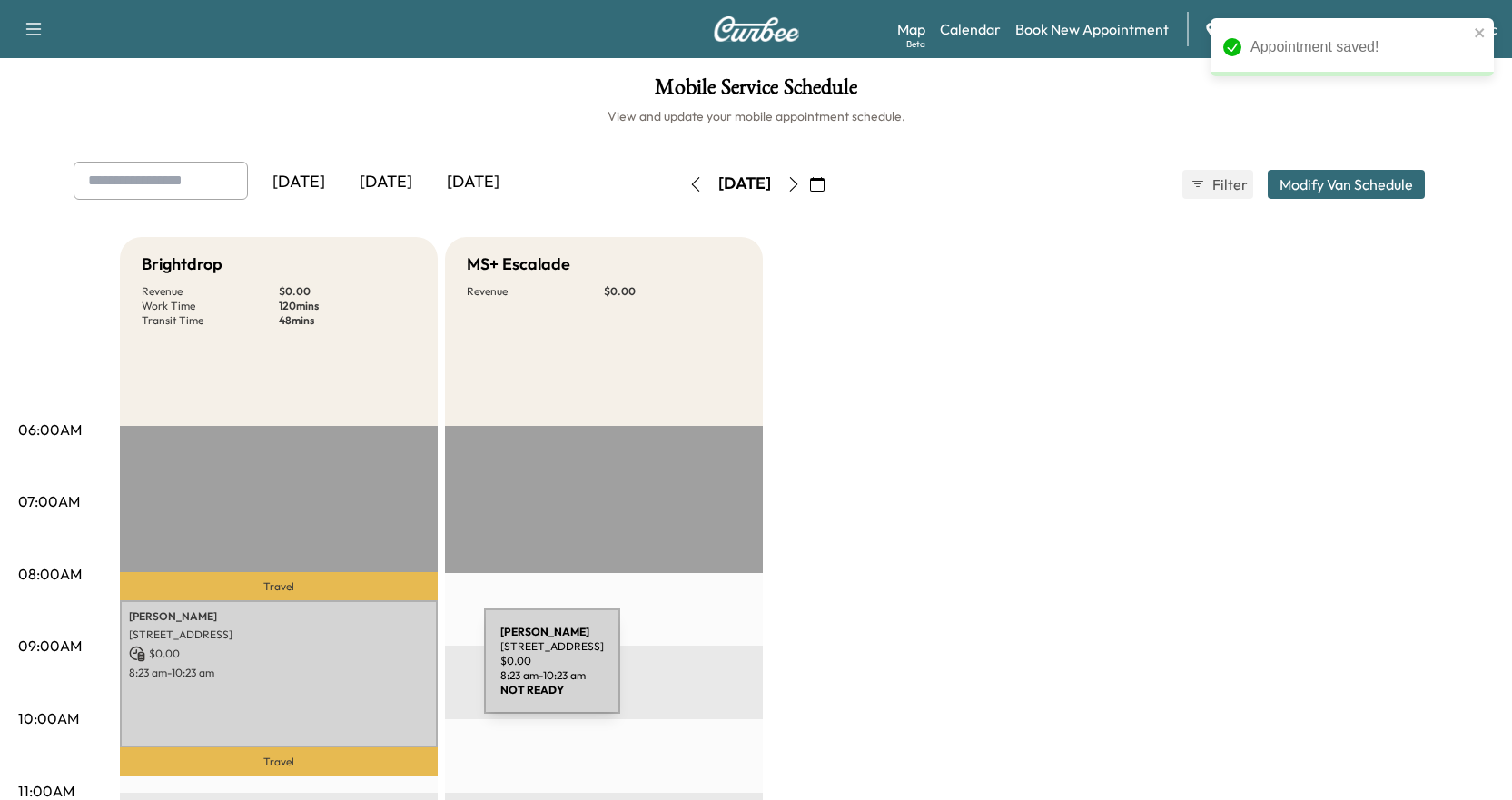
click at [348, 673] on p "8:23 am - 10:23 am" at bounding box center [278, 674] width 299 height 15
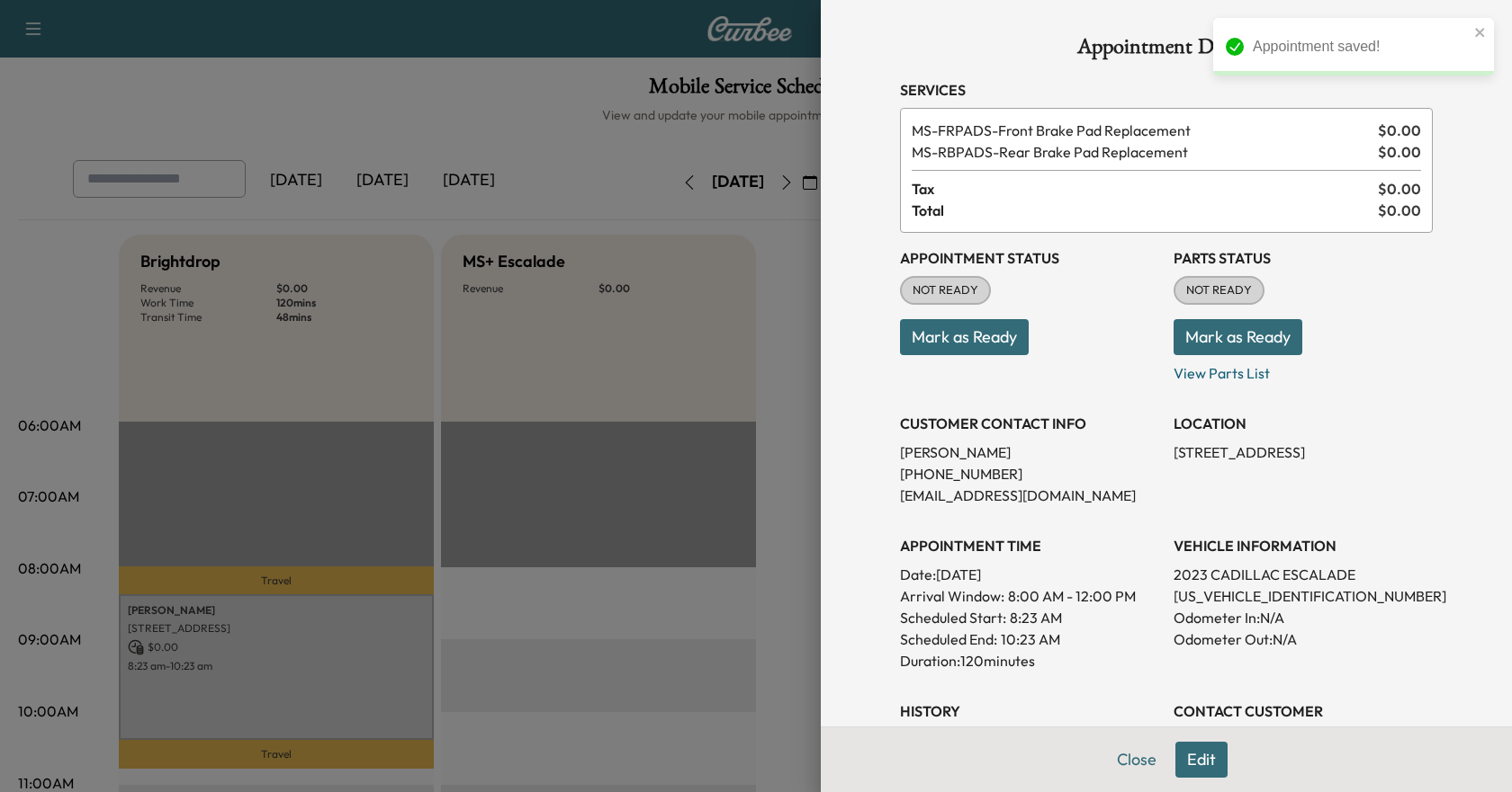
click at [898, 338] on button "Mark as Ready" at bounding box center [964, 337] width 129 height 36
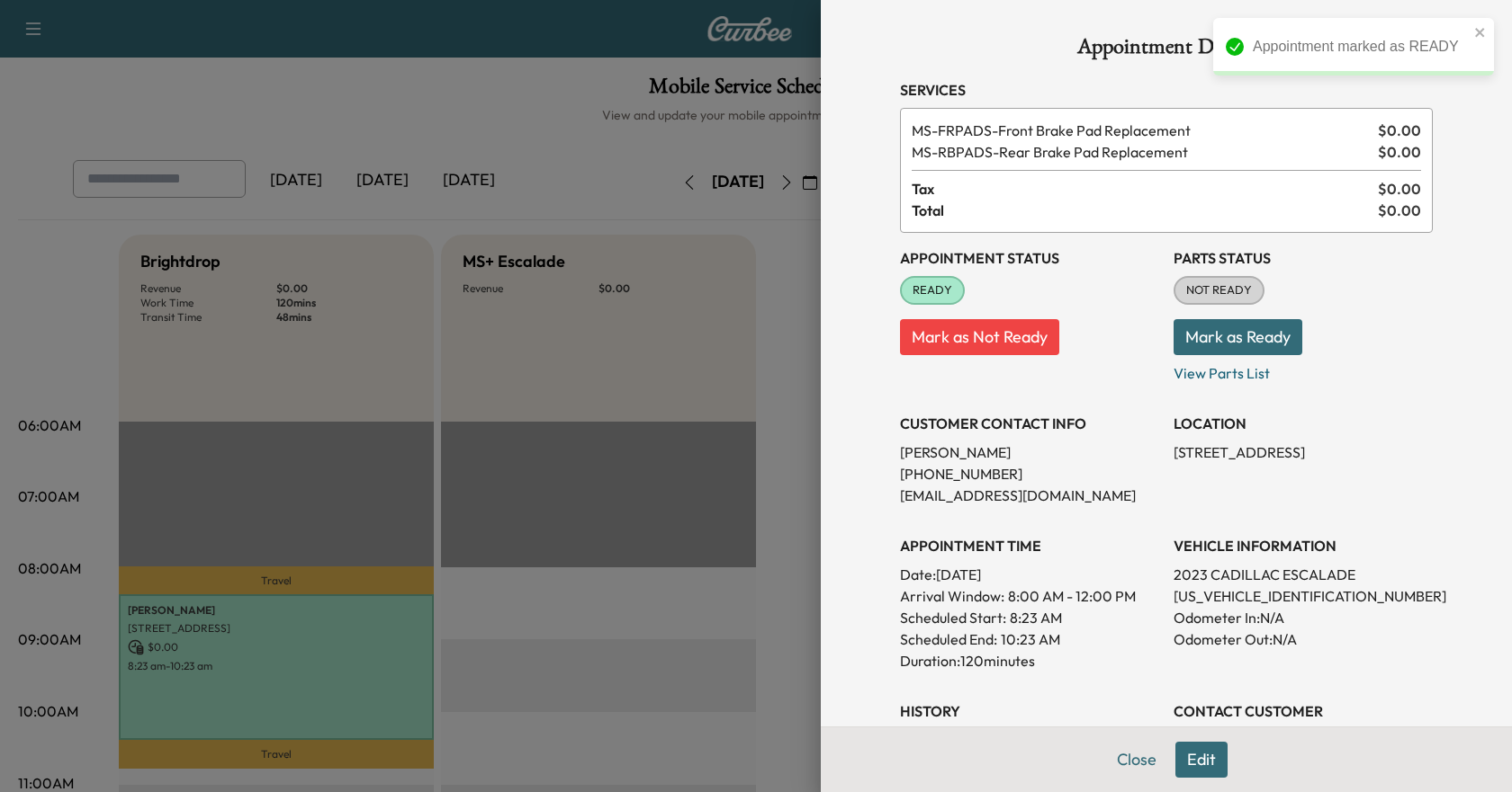
click at [577, 151] on div at bounding box center [756, 396] width 1512 height 792
